Goal: Information Seeking & Learning: Learn about a topic

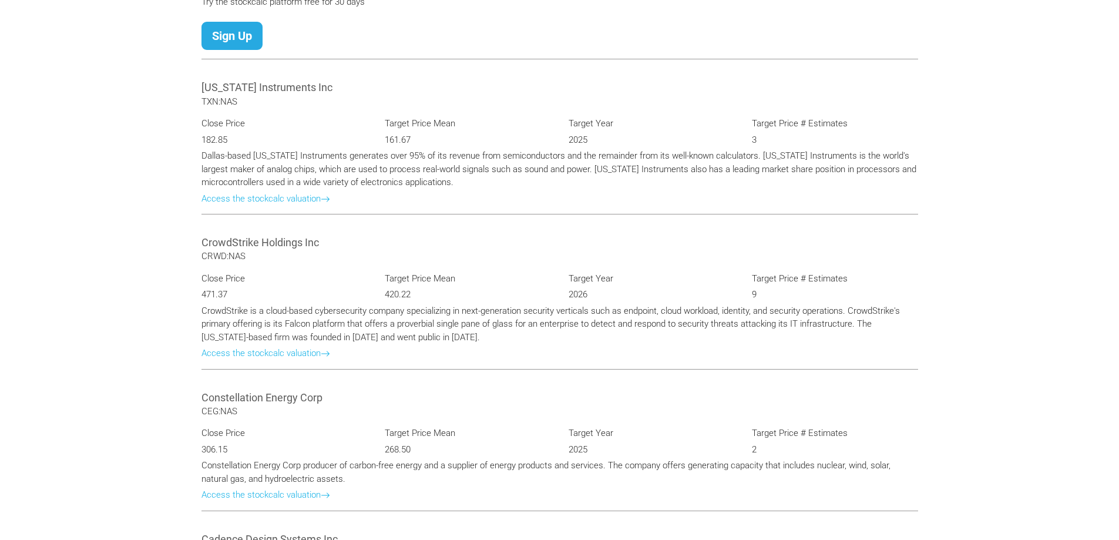
scroll to position [1234, 0]
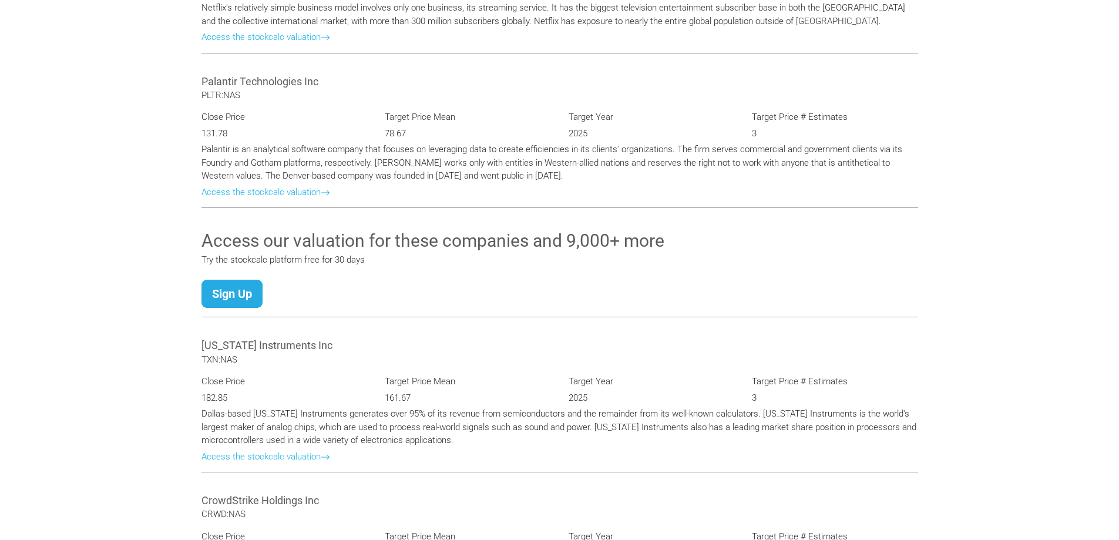
click at [239, 264] on div "Access our valuation for these companies and 9,000+ more Try the stockcalc plat…" at bounding box center [560, 271] width 735 height 109
click at [242, 280] on link "Sign Up" at bounding box center [232, 294] width 61 height 28
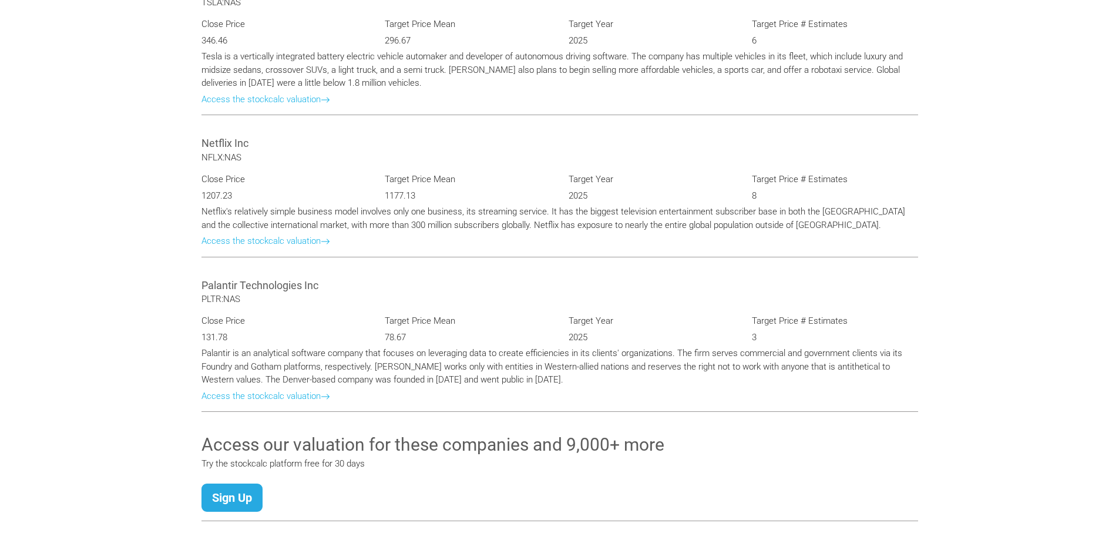
scroll to position [1058, 0]
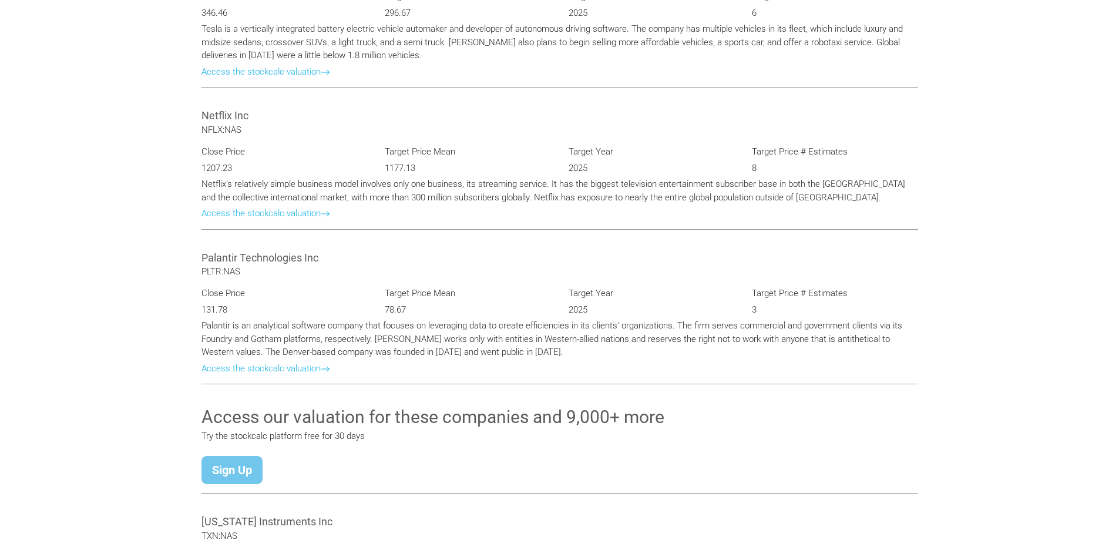
click at [247, 467] on link "Sign Up" at bounding box center [232, 470] width 61 height 28
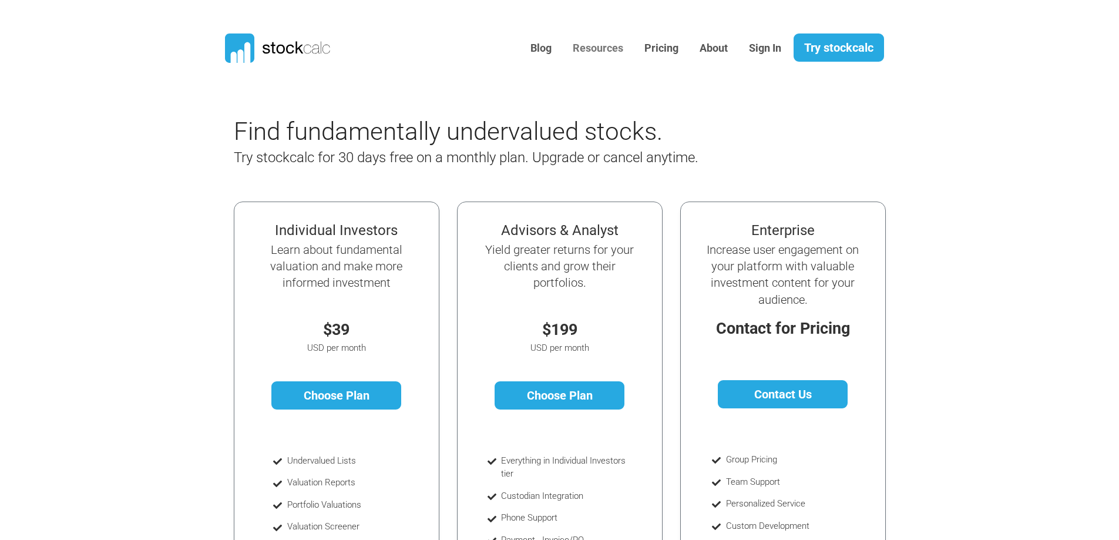
click at [597, 49] on link "Resources" at bounding box center [598, 48] width 68 height 29
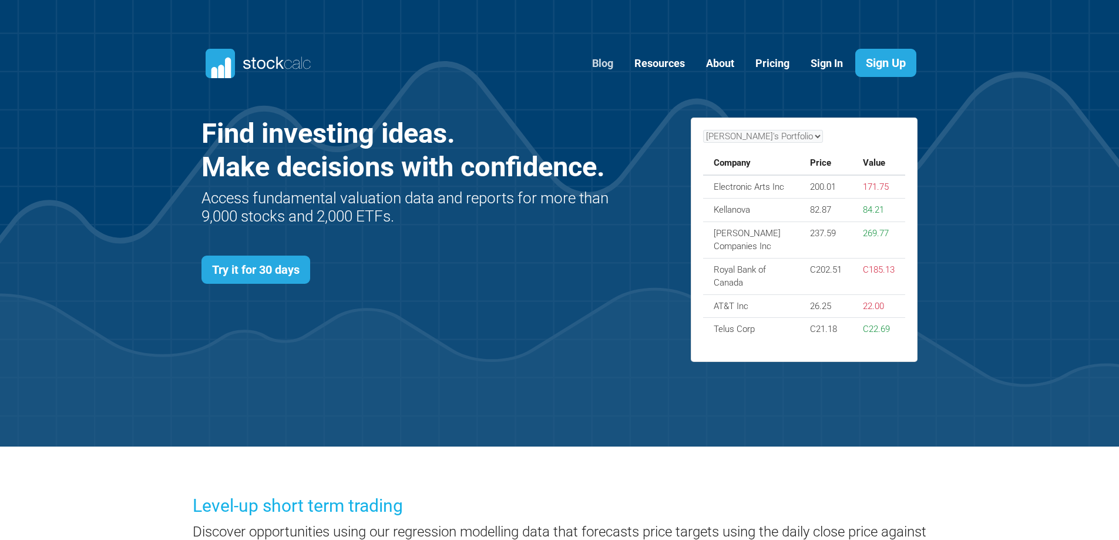
click at [605, 61] on link "Blog" at bounding box center [602, 63] width 39 height 29
